Goal: Check status: Check status

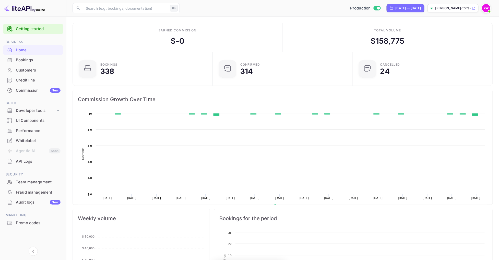
scroll to position [0, 0]
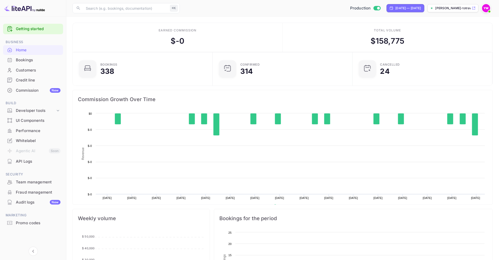
click at [32, 60] on div "Bookings" at bounding box center [38, 60] width 45 height 6
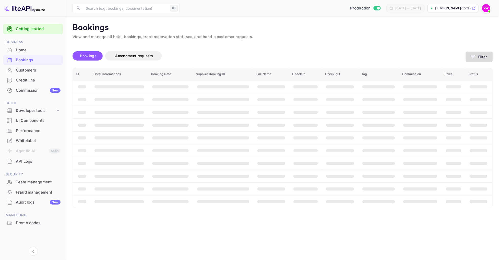
click at [475, 56] on icon "button" at bounding box center [472, 56] width 5 height 5
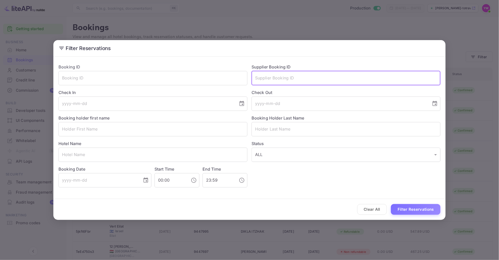
click at [280, 77] on input "text" at bounding box center [345, 78] width 189 height 14
paste input "9073080"
type input "9073080"
click at [415, 210] on button "Filter Reservations" at bounding box center [416, 209] width 50 height 11
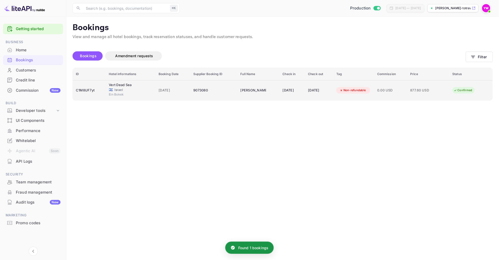
click at [259, 88] on td "[PERSON_NAME]" at bounding box center [258, 90] width 42 height 20
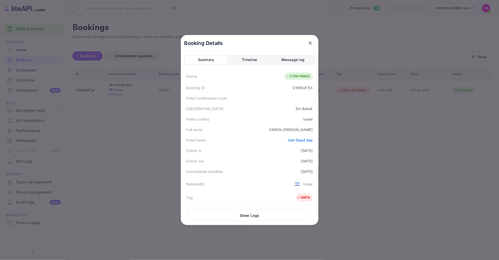
click at [297, 89] on div "C1M8UF7yt" at bounding box center [302, 87] width 20 height 5
click at [298, 130] on div "[PERSON_NAME]" at bounding box center [291, 129] width 44 height 5
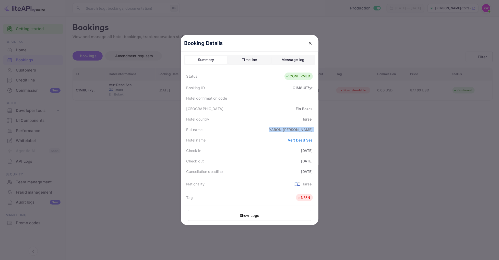
click at [298, 130] on div "[PERSON_NAME]" at bounding box center [291, 129] width 44 height 5
copy div "[PERSON_NAME]"
